Goal: Information Seeking & Learning: Learn about a topic

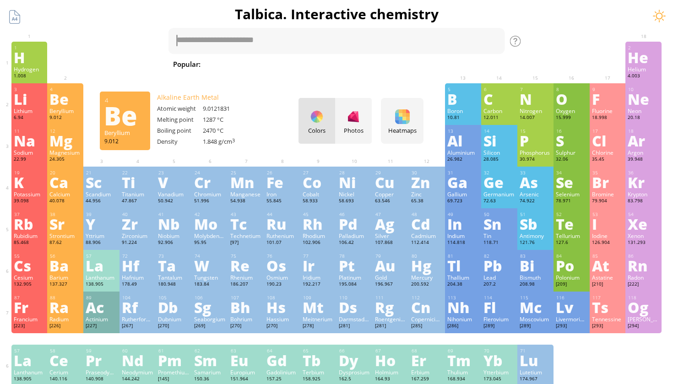
click at [63, 102] on div "Be" at bounding box center [65, 99] width 32 height 15
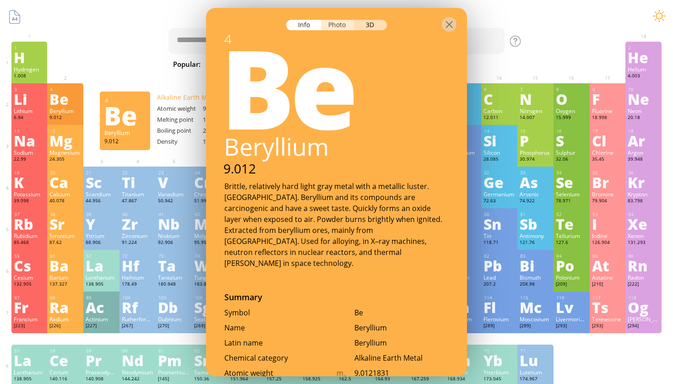
click at [332, 24] on div "Photo" at bounding box center [337, 25] width 33 height 11
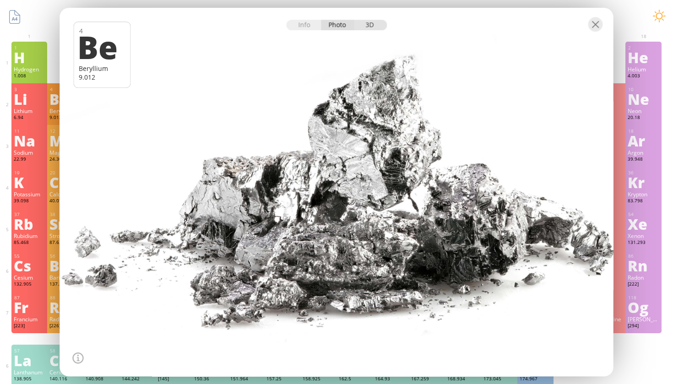
click at [374, 24] on div "3D" at bounding box center [370, 25] width 33 height 11
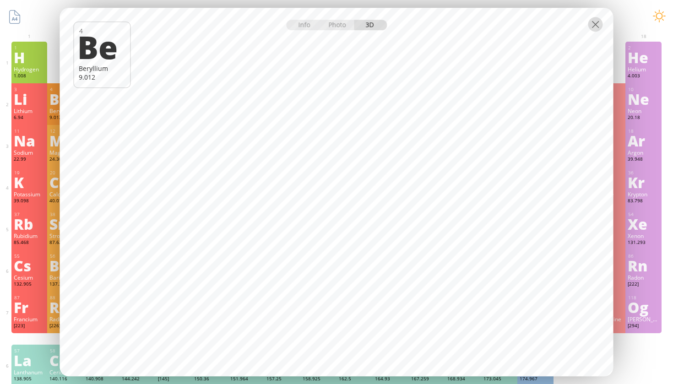
click at [589, 25] on div at bounding box center [595, 24] width 15 height 15
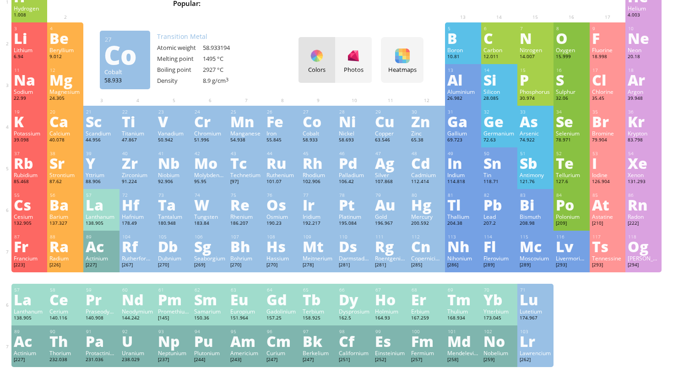
scroll to position [62, 0]
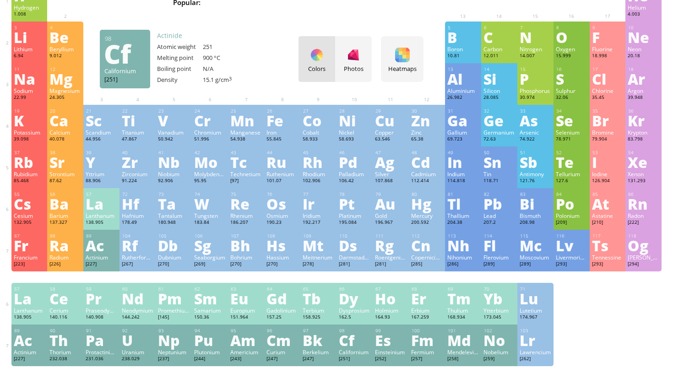
click at [344, 351] on div "Californium" at bounding box center [355, 351] width 32 height 7
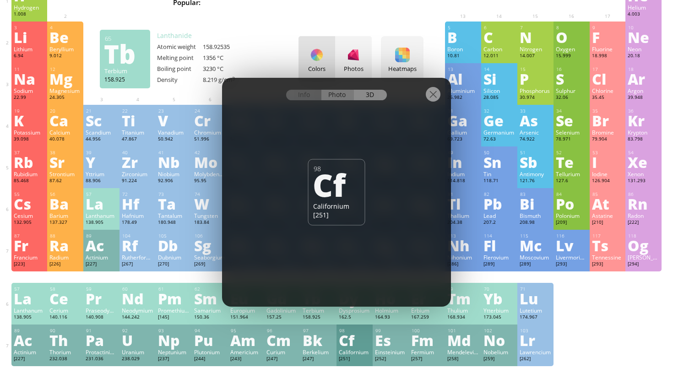
click at [332, 98] on div "Photo" at bounding box center [337, 95] width 33 height 11
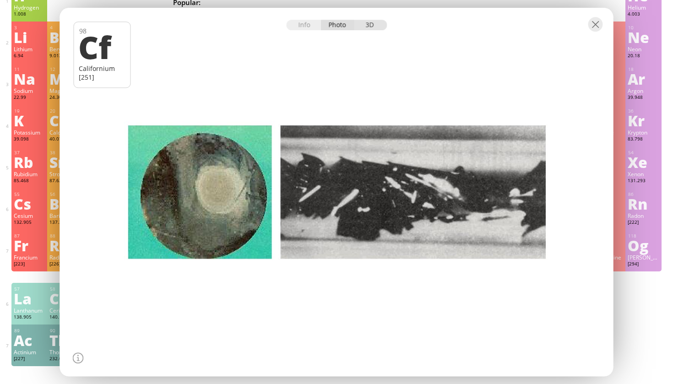
click at [373, 22] on div "3D" at bounding box center [370, 25] width 33 height 11
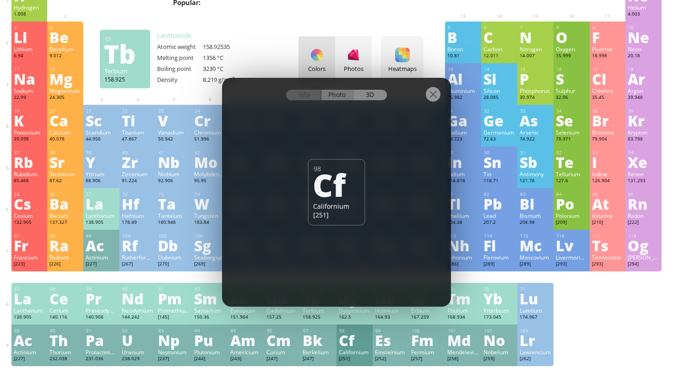
click at [334, 94] on div "Photo" at bounding box center [337, 95] width 33 height 11
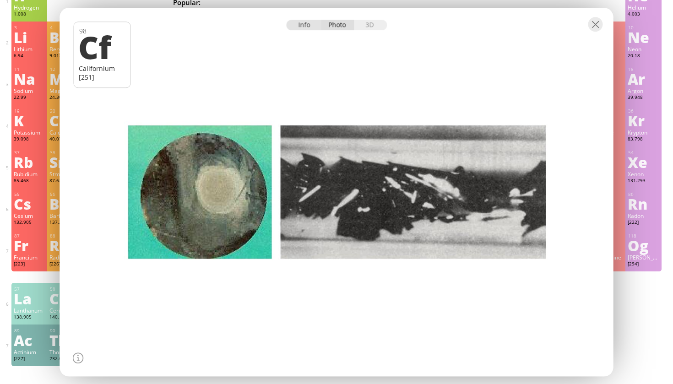
click at [298, 25] on div "Info" at bounding box center [303, 25] width 35 height 11
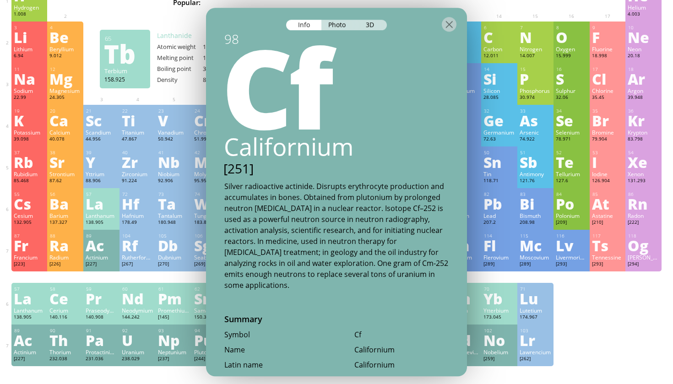
click at [348, 19] on div at bounding box center [336, 24] width 261 height 32
click at [334, 22] on div "Photo" at bounding box center [337, 25] width 33 height 11
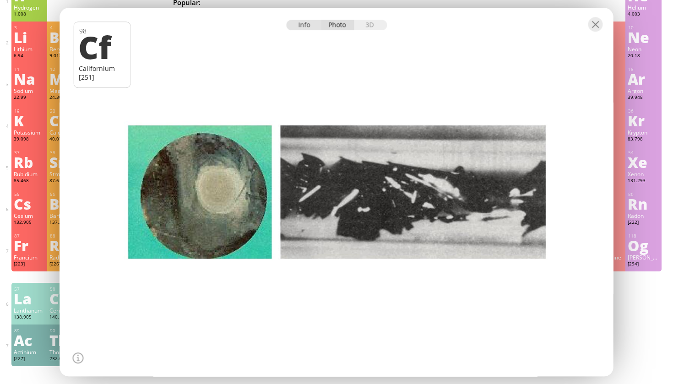
click at [301, 27] on div "Info" at bounding box center [303, 25] width 35 height 11
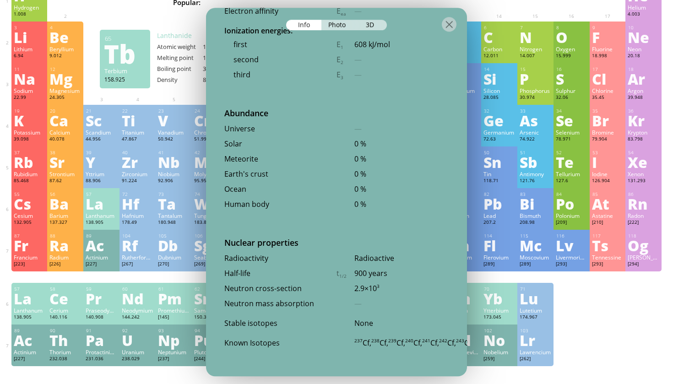
scroll to position [2046, 0]
click at [446, 26] on div at bounding box center [449, 24] width 15 height 15
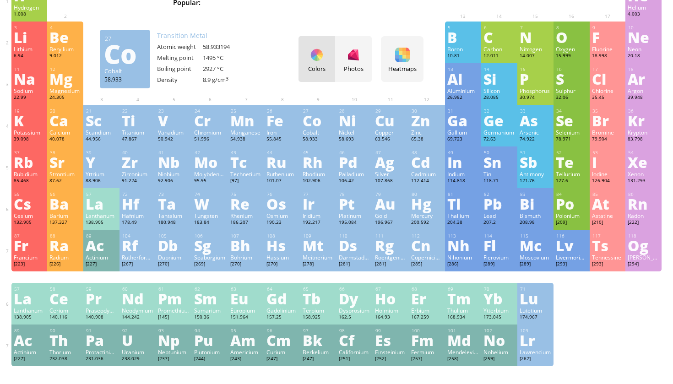
click at [312, 118] on div "Co" at bounding box center [319, 120] width 32 height 15
click at [312, 120] on div "Chemical properties Oxidation states −3, −1, 0, +1, +2 , +3 , +4, +5 Electroneg…" at bounding box center [318, 128] width 36 height 17
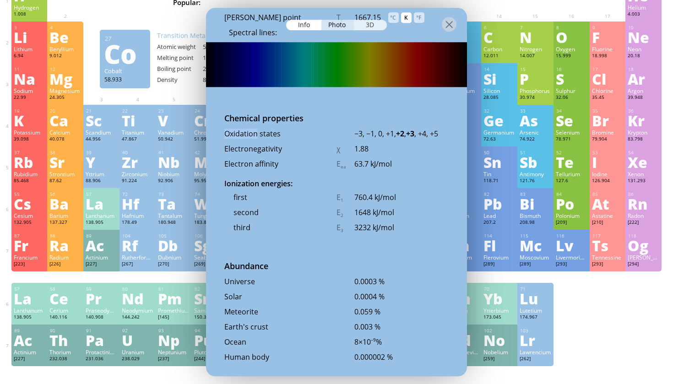
click at [377, 27] on div "3D" at bounding box center [370, 25] width 33 height 11
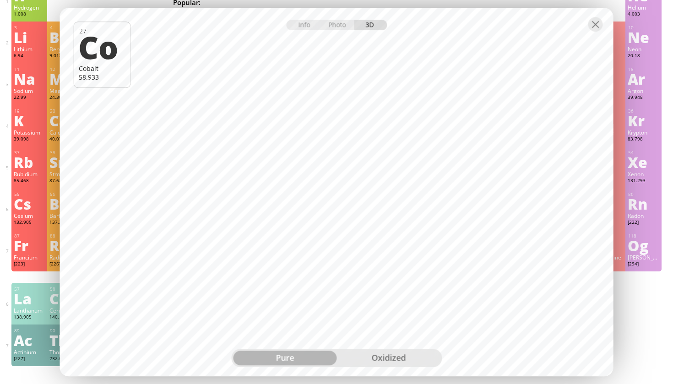
click at [374, 360] on div "oxidized" at bounding box center [388, 358] width 103 height 15
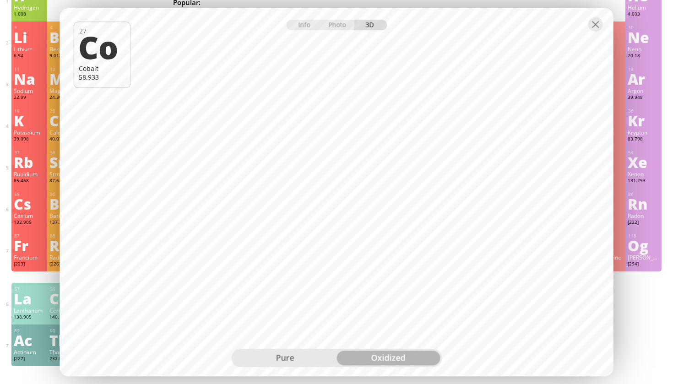
click at [284, 352] on div "pure" at bounding box center [284, 358] width 103 height 15
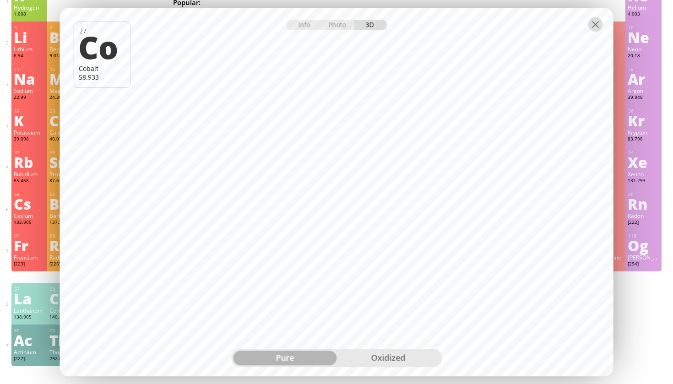
click at [598, 23] on div at bounding box center [595, 24] width 15 height 15
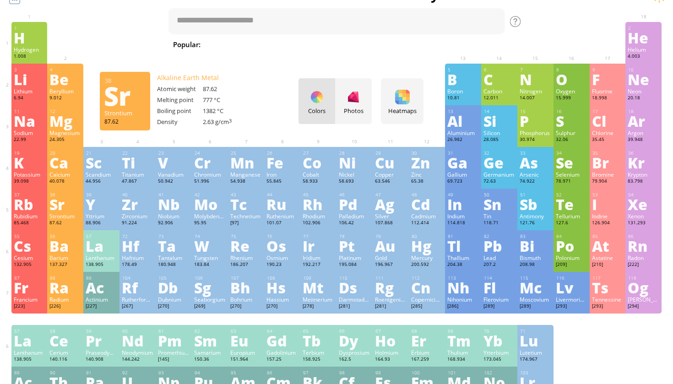
scroll to position [10, 0]
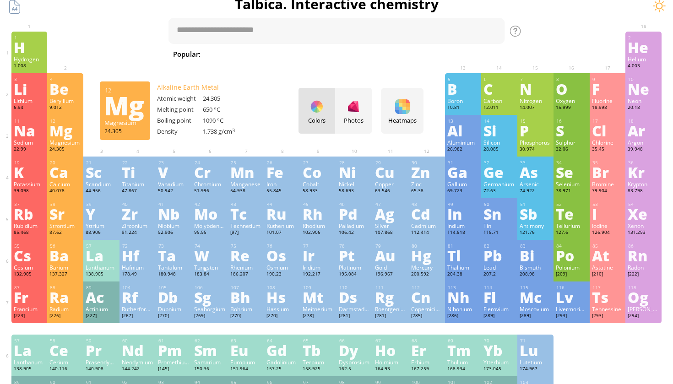
click at [71, 127] on div "Mg" at bounding box center [65, 130] width 32 height 15
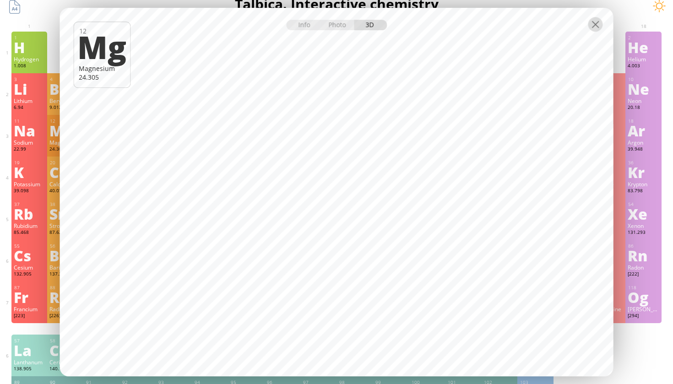
click at [601, 27] on div at bounding box center [595, 24] width 15 height 15
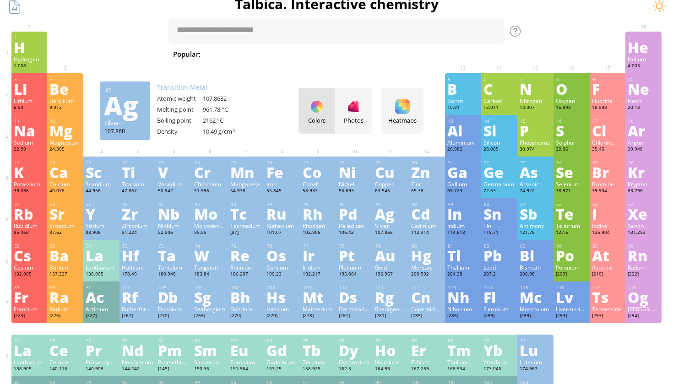
click at [374, 217] on div "47 Ag Silver 107.868 −2, −1, 0, +1, +2, +3 −2, −1, 0, +1, +2, +3 961.78 °C 2162…" at bounding box center [391, 219] width 36 height 42
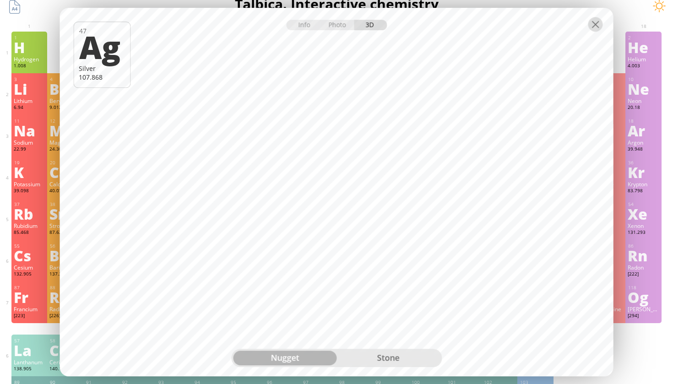
click at [600, 22] on div at bounding box center [595, 24] width 15 height 15
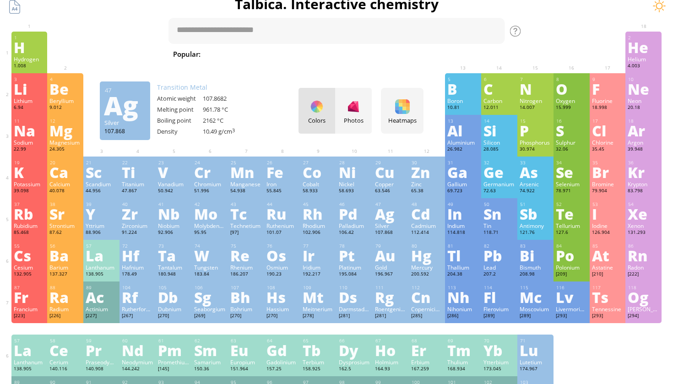
click at [387, 221] on div "Ag" at bounding box center [391, 214] width 32 height 15
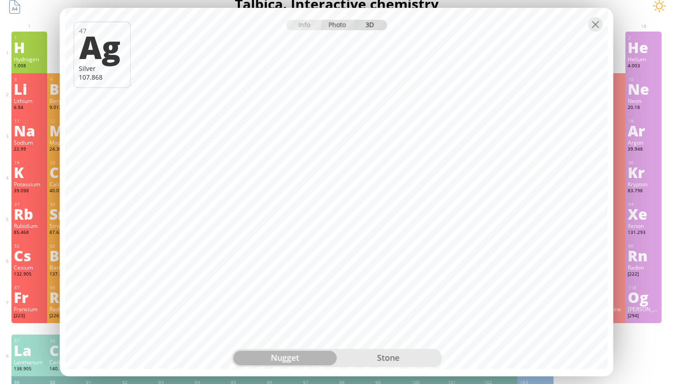
click at [341, 29] on div "Photo" at bounding box center [337, 25] width 33 height 11
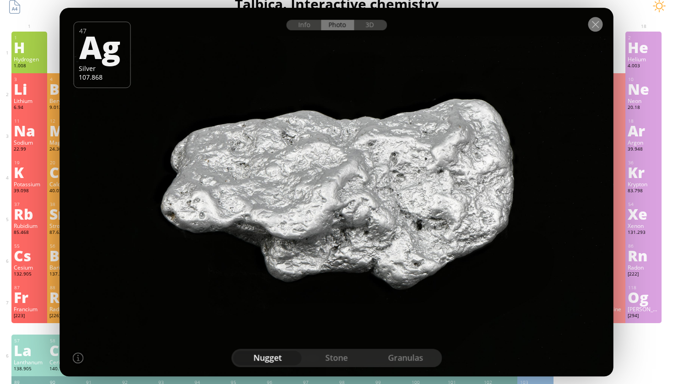
click at [600, 18] on div at bounding box center [595, 24] width 15 height 15
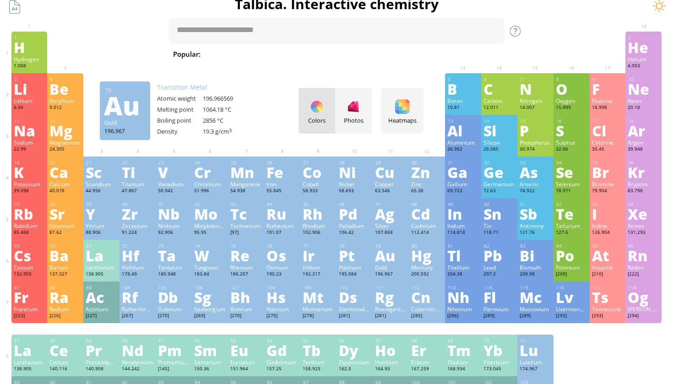
click at [377, 263] on div "Au" at bounding box center [391, 255] width 32 height 15
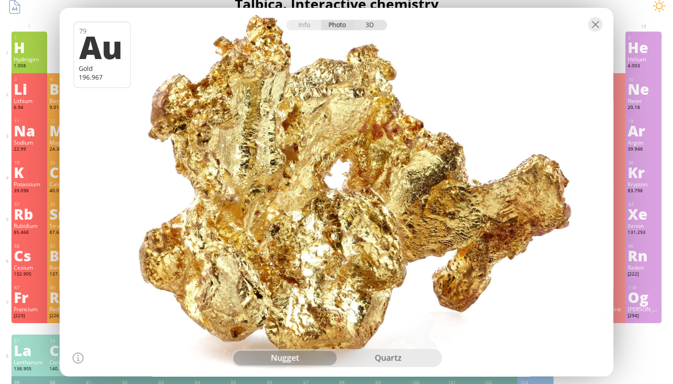
click at [372, 22] on div "3D" at bounding box center [370, 25] width 33 height 11
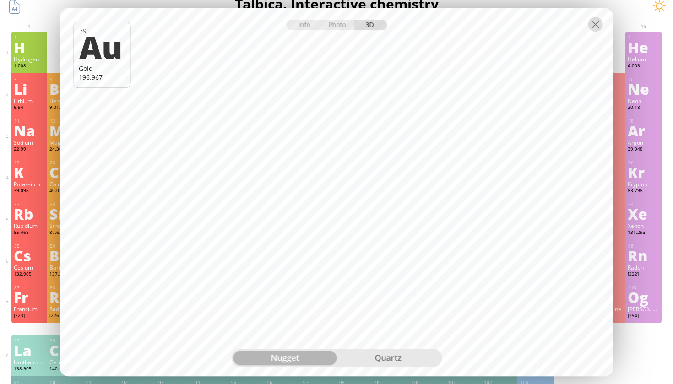
click at [593, 27] on div at bounding box center [595, 24] width 15 height 15
